Goal: Transaction & Acquisition: Download file/media

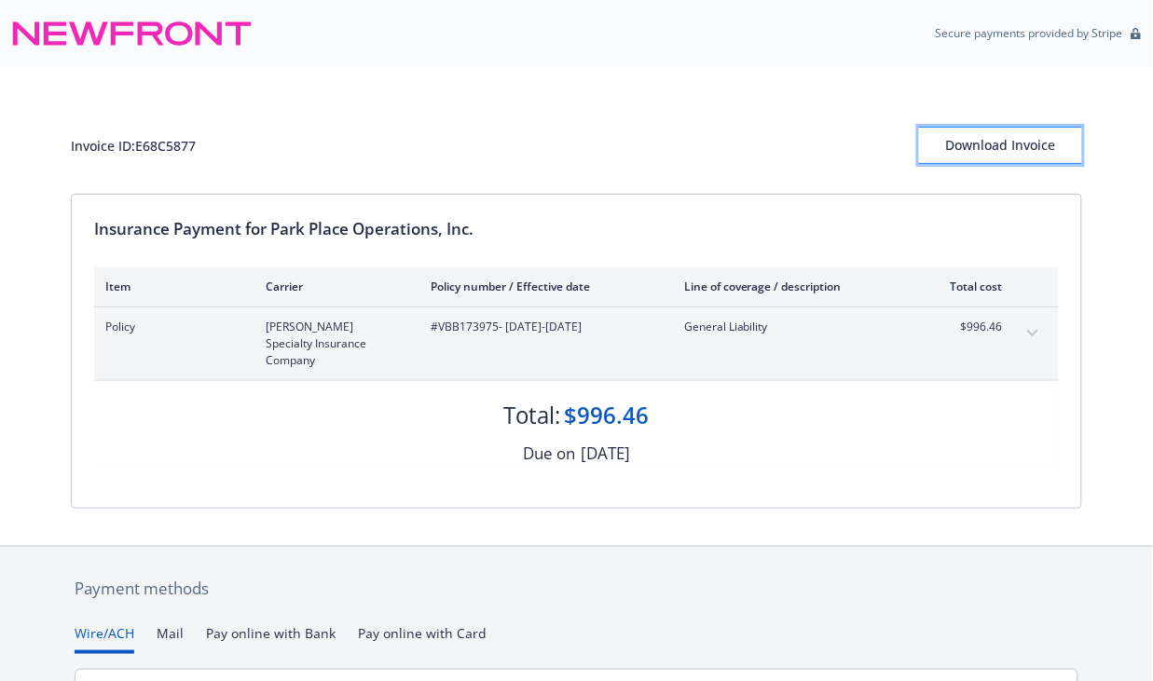
click at [995, 143] on div "Download Invoice" at bounding box center [1000, 145] width 163 height 35
click at [462, 332] on span "#VBB173975 - 08/01/2025-08/01/2026" at bounding box center [543, 327] width 224 height 17
click at [490, 324] on span "#VBB173975 - 08/01/2025-08/01/2026" at bounding box center [543, 327] width 224 height 17
click at [988, 144] on div "Download Invoice" at bounding box center [1000, 145] width 163 height 35
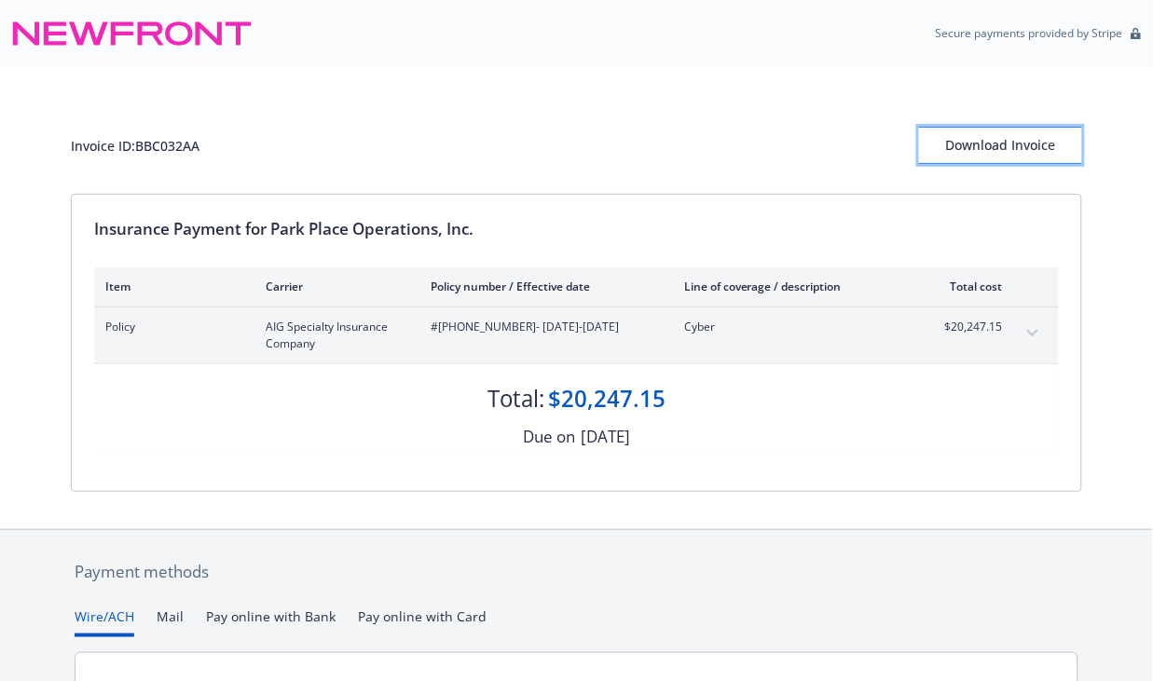
click at [980, 149] on div "Download Invoice" at bounding box center [1000, 145] width 163 height 35
click at [992, 147] on div "Download Invoice" at bounding box center [1000, 145] width 163 height 35
